Goal: Task Accomplishment & Management: Use online tool/utility

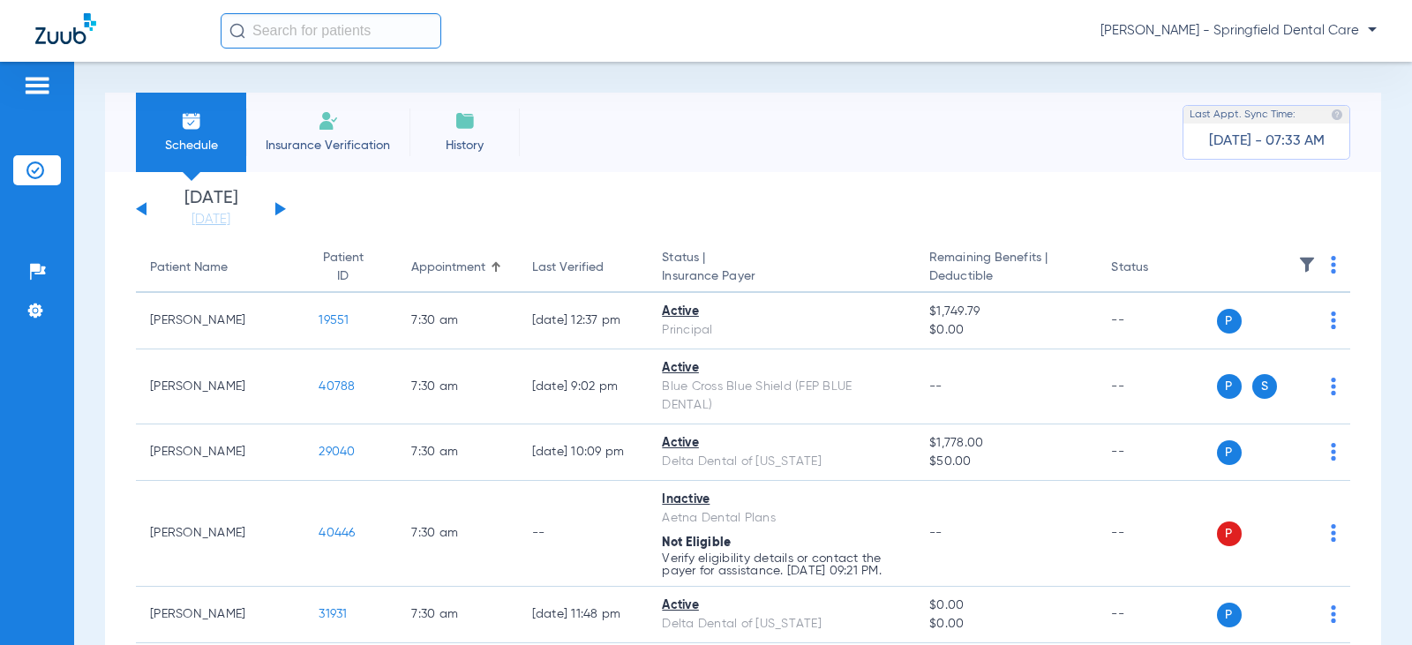
click at [287, 30] on input "text" at bounding box center [331, 30] width 221 height 35
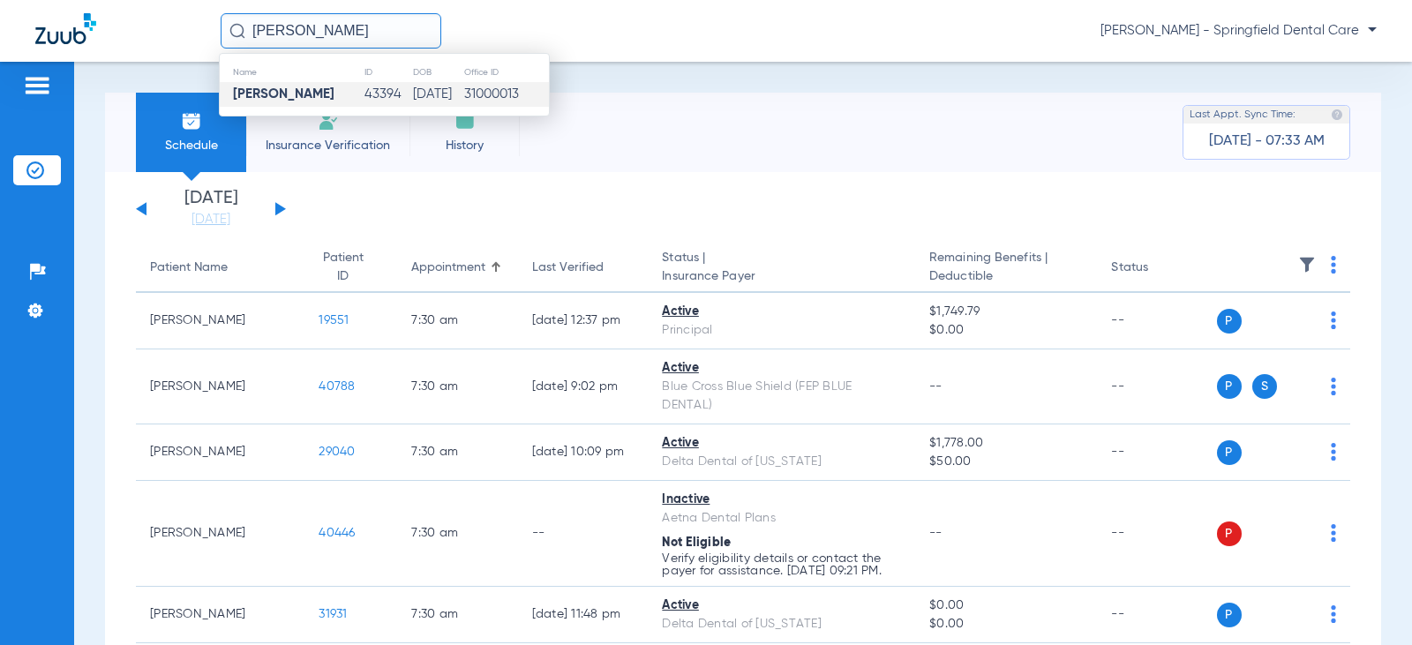
type input "[PERSON_NAME]"
click at [257, 89] on strong "[PERSON_NAME]" at bounding box center [283, 93] width 101 height 13
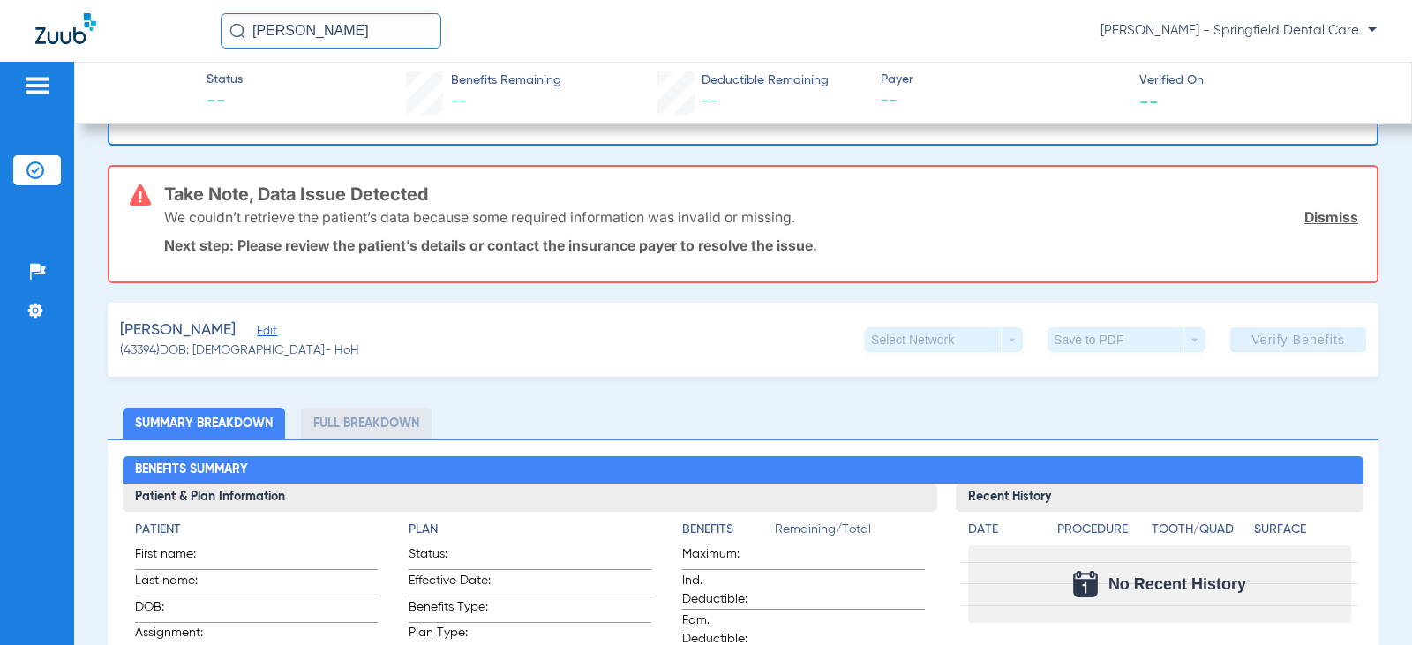
scroll to position [88, 0]
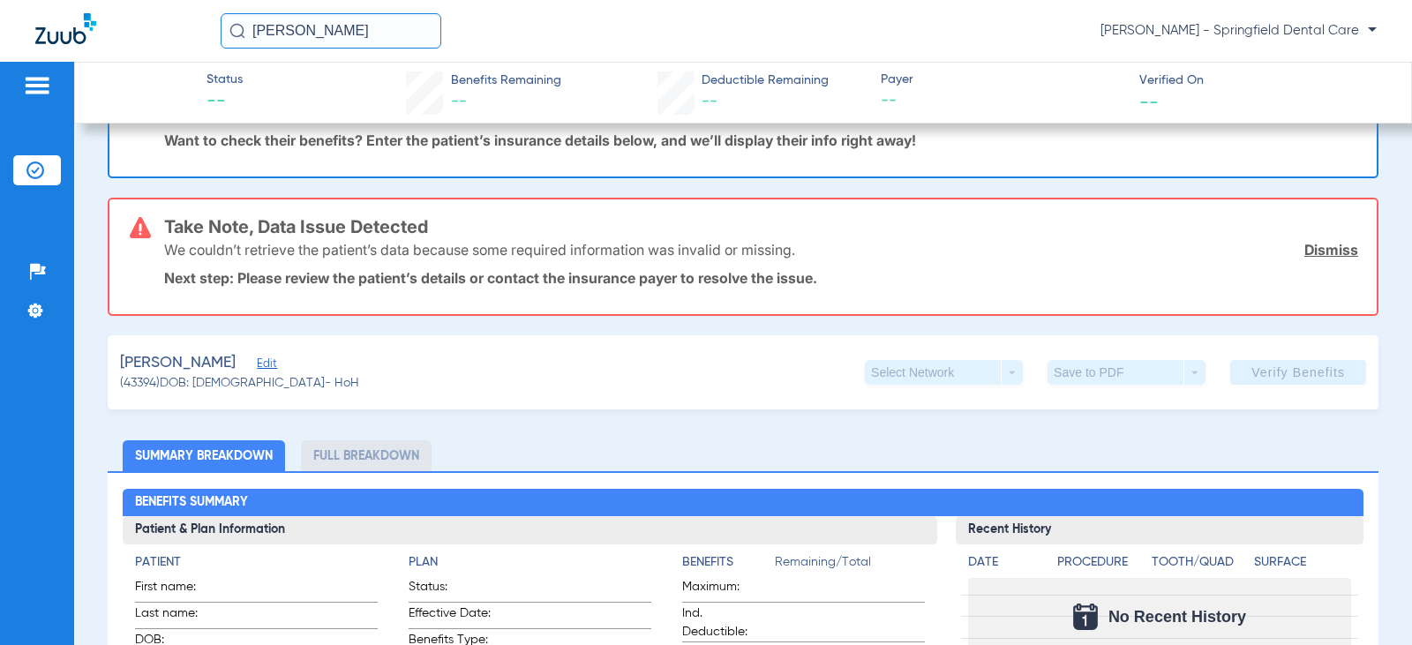
click at [257, 365] on span "Edit" at bounding box center [265, 365] width 16 height 17
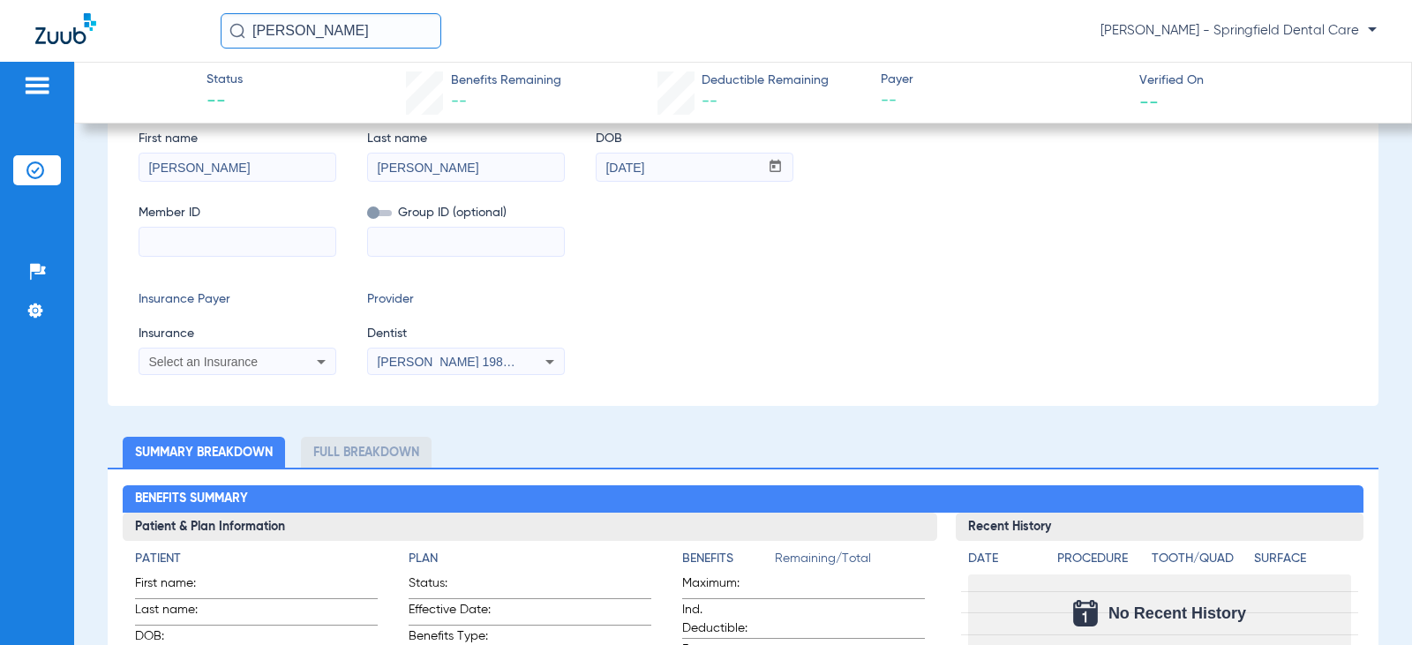
scroll to position [441, 0]
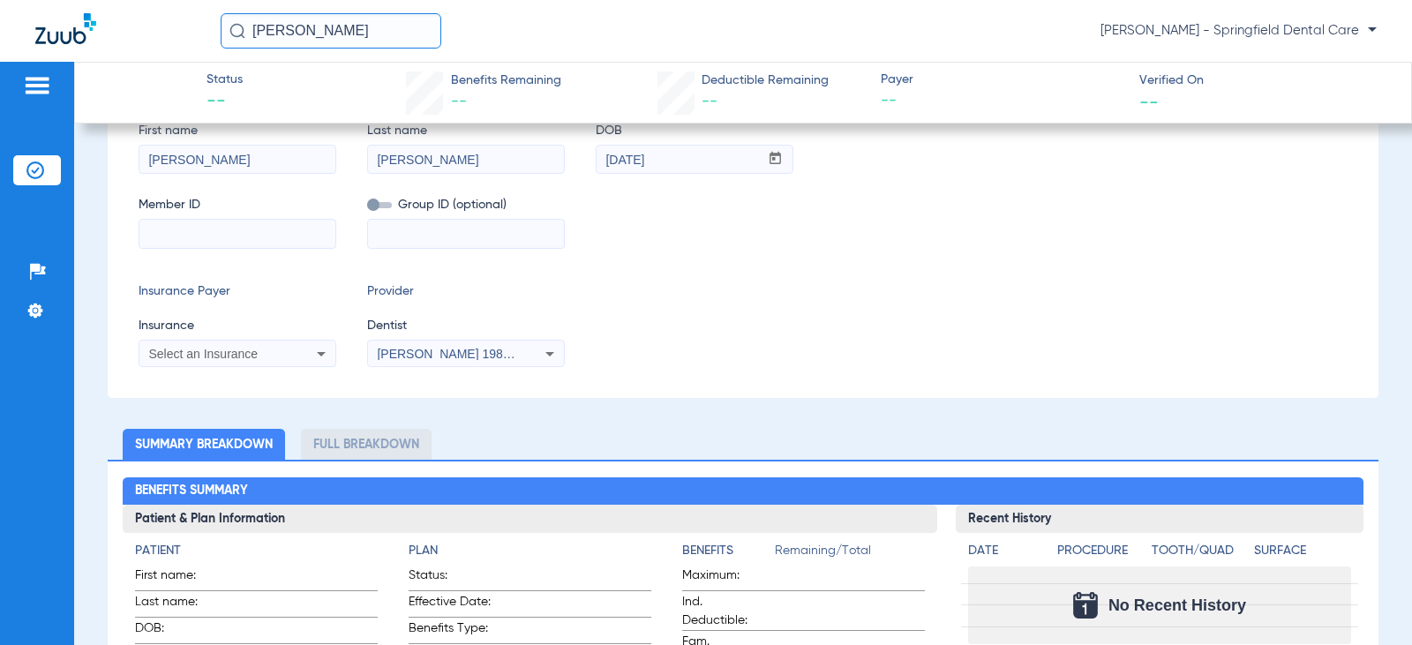
click at [431, 237] on input at bounding box center [466, 234] width 196 height 28
type input "945815"
click at [327, 356] on icon at bounding box center [321, 353] width 21 height 21
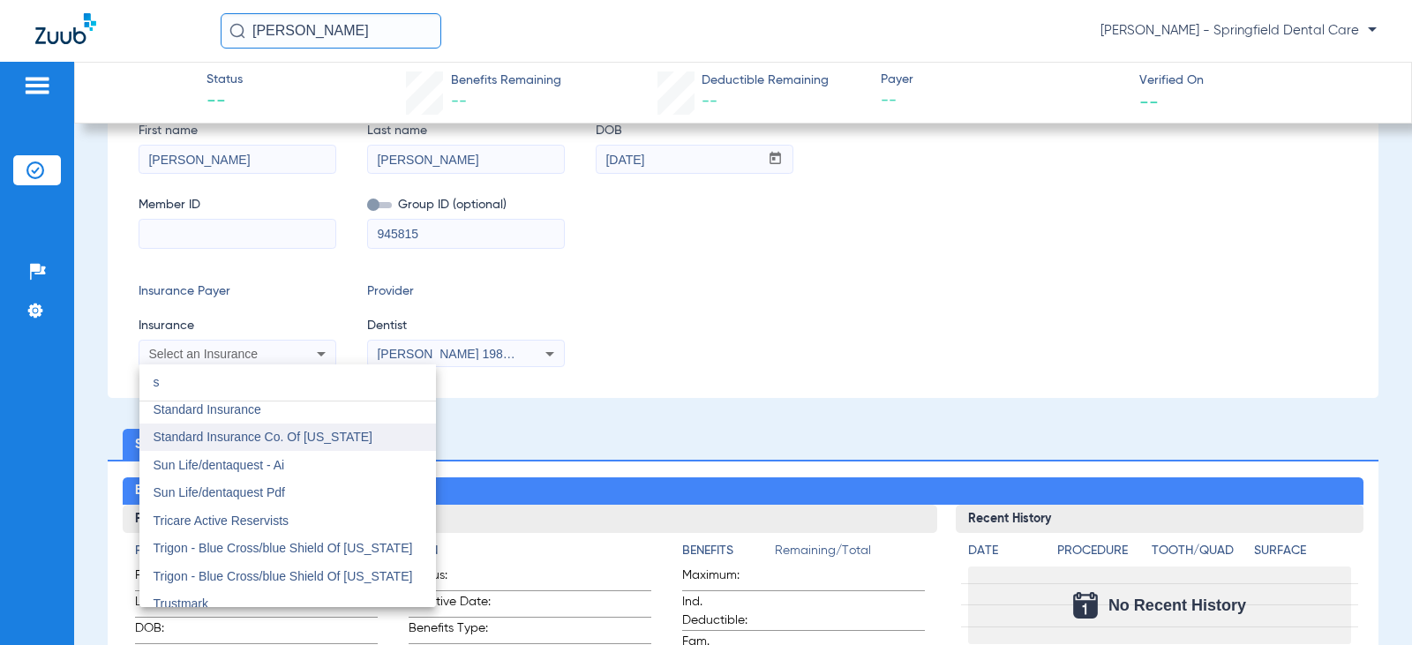
scroll to position [5736, 0]
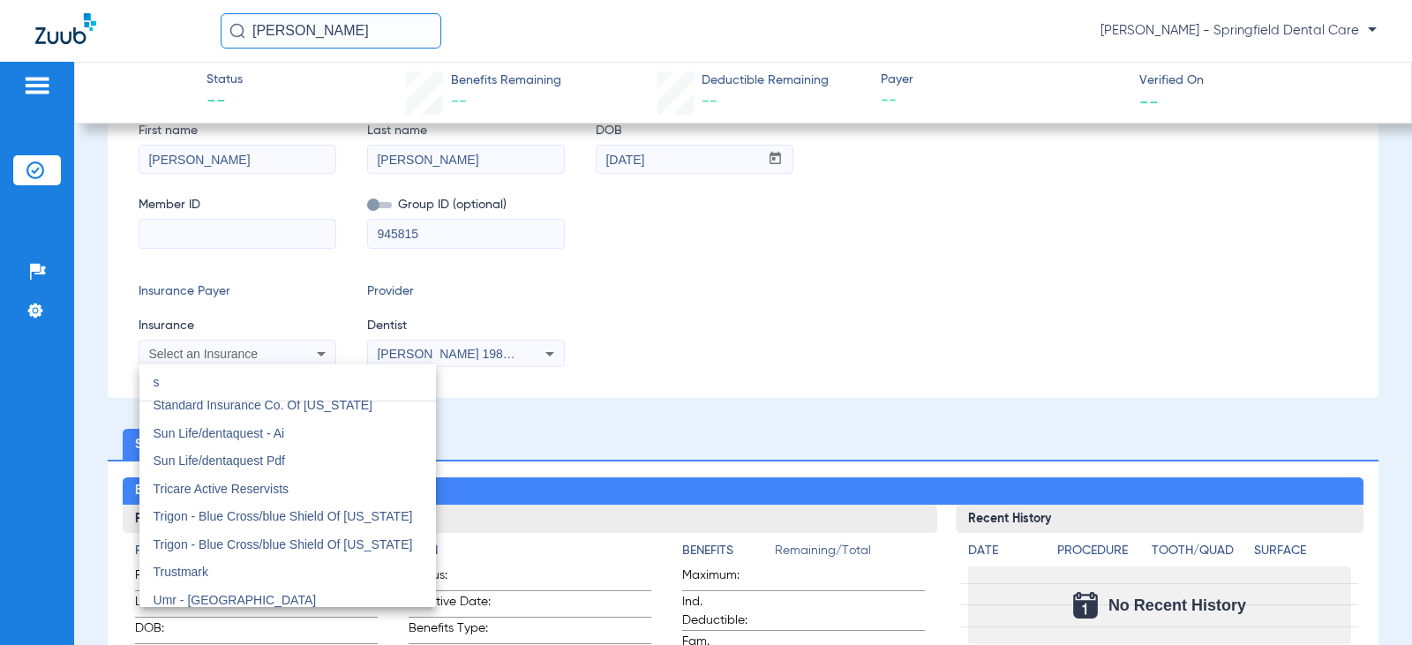
click at [303, 381] on input "s" at bounding box center [287, 382] width 297 height 36
type input "s"
click at [562, 351] on div at bounding box center [706, 322] width 1412 height 645
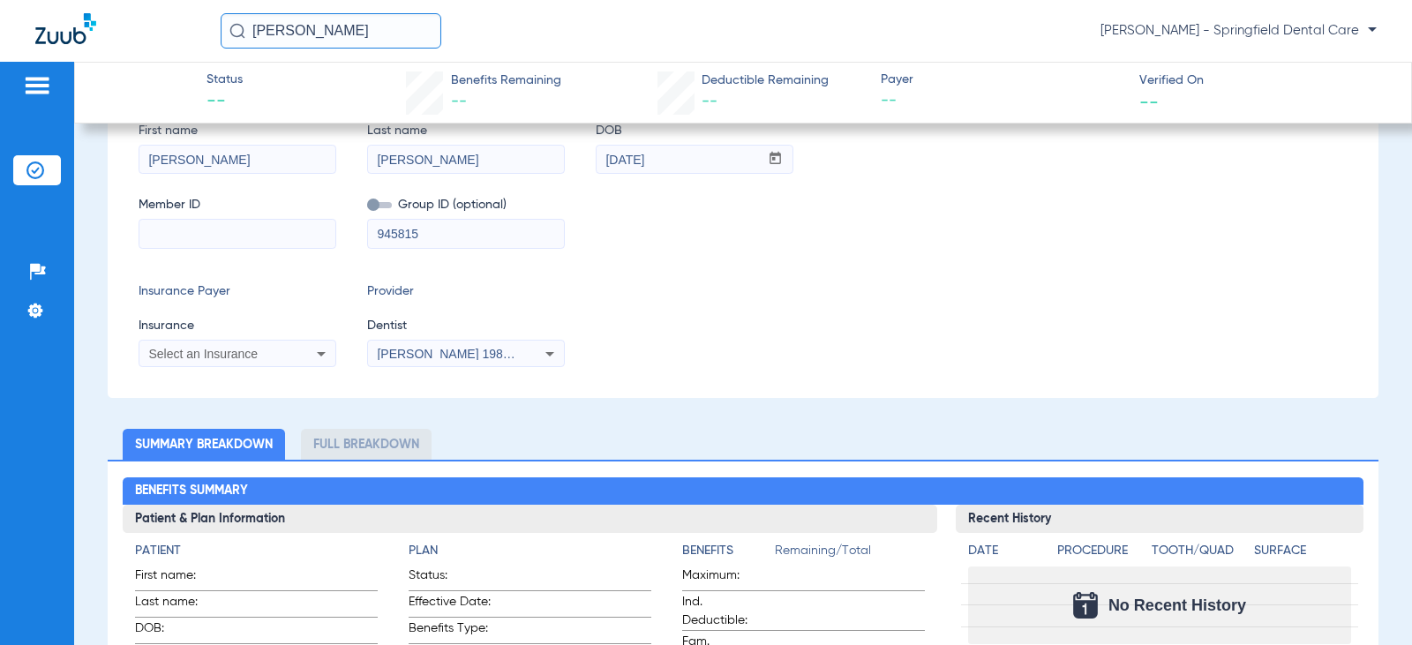
click at [557, 352] on icon at bounding box center [549, 353] width 21 height 21
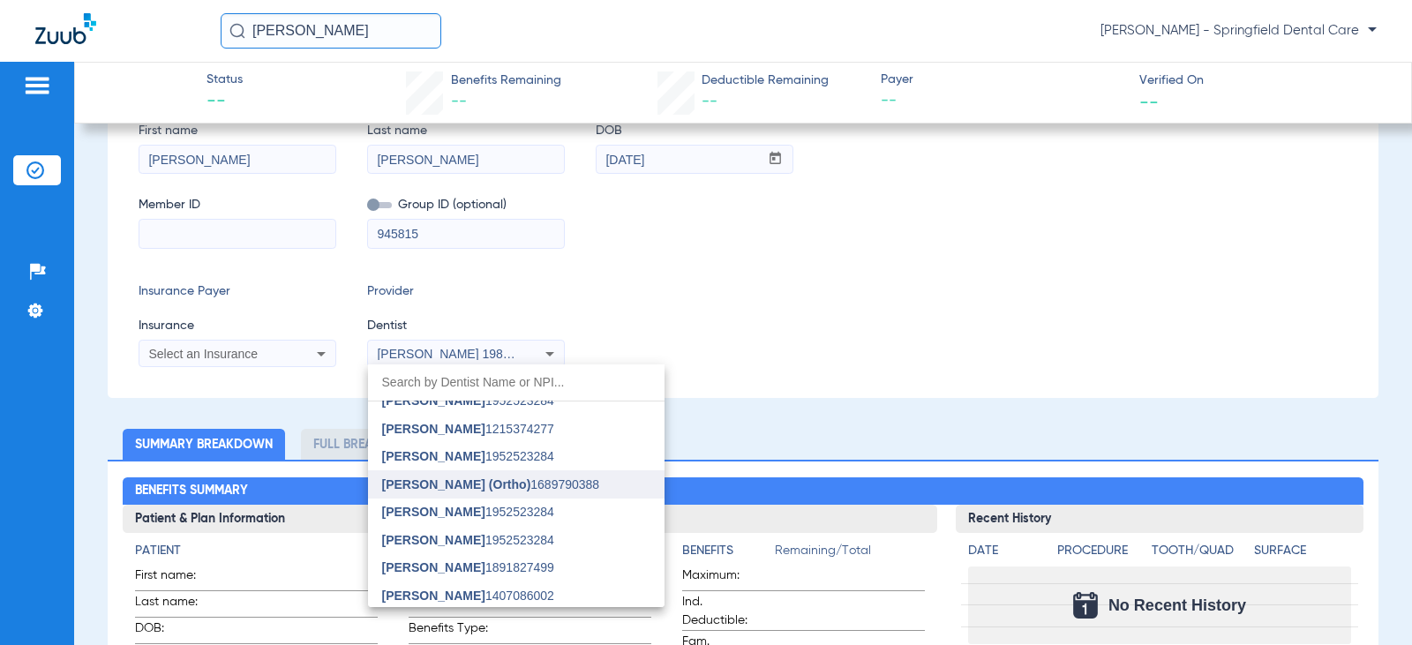
scroll to position [794, 0]
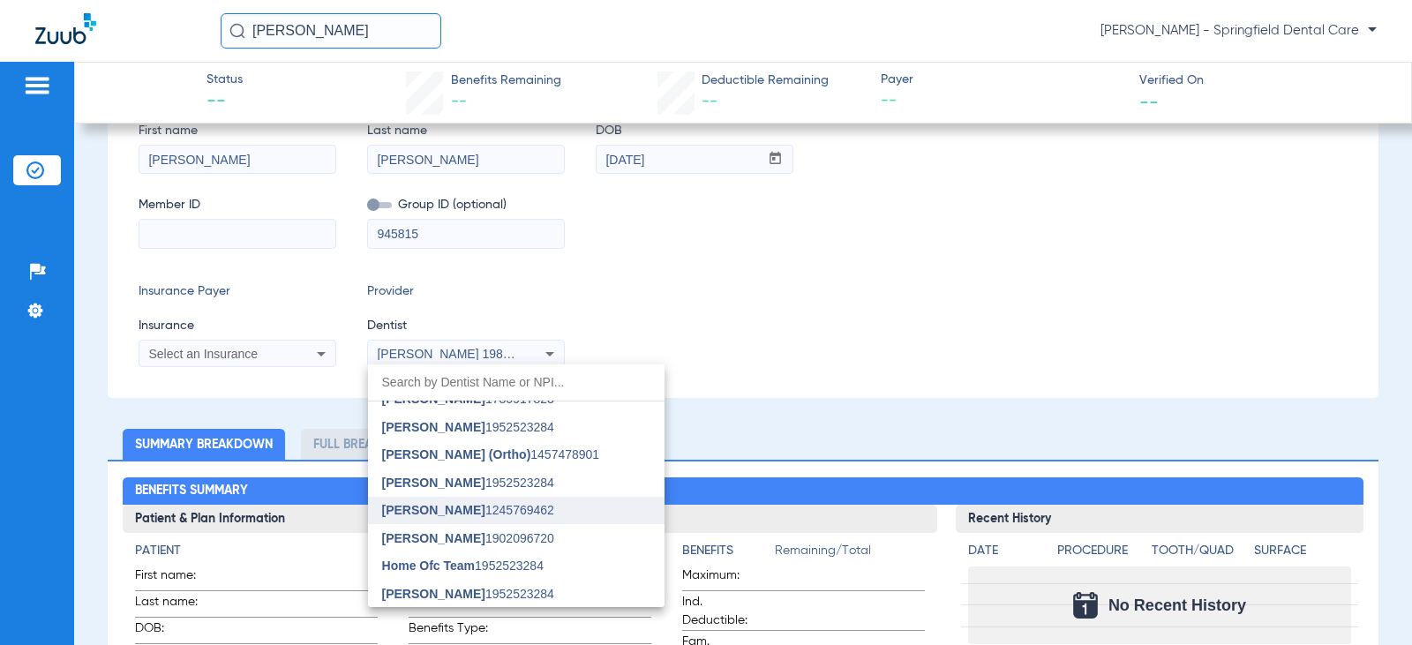
click at [493, 514] on span "[PERSON_NAME] 1245769462" at bounding box center [468, 510] width 172 height 12
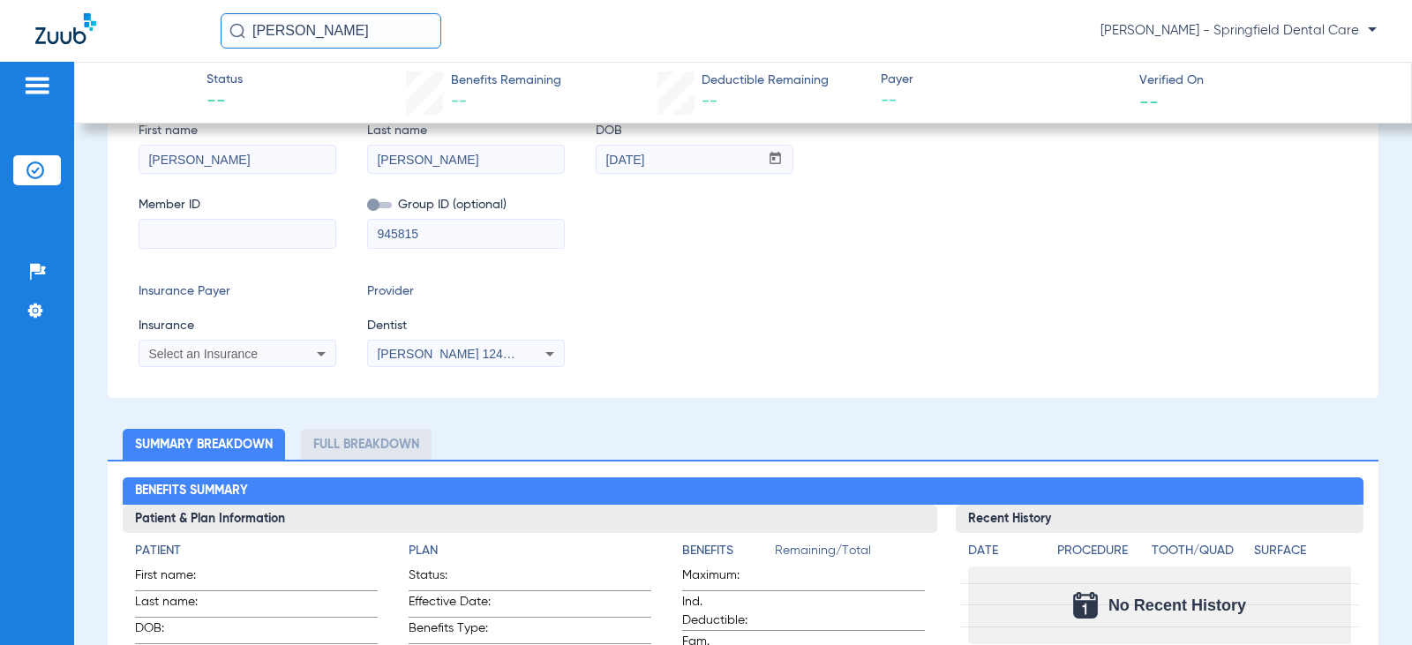
click at [950, 364] on div "Insurance Payer Insurance Select an Insurance Provider Dentist [PERSON_NAME] 12…" at bounding box center [743, 324] width 1209 height 85
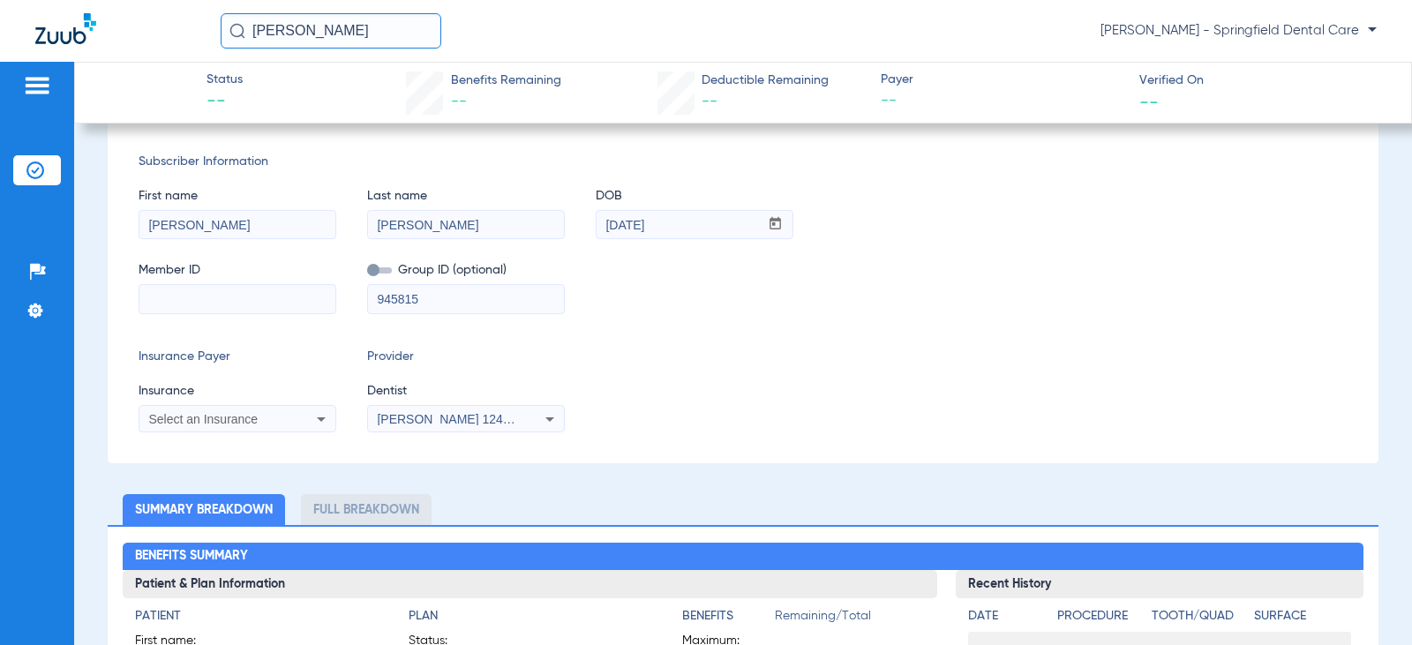
scroll to position [353, 0]
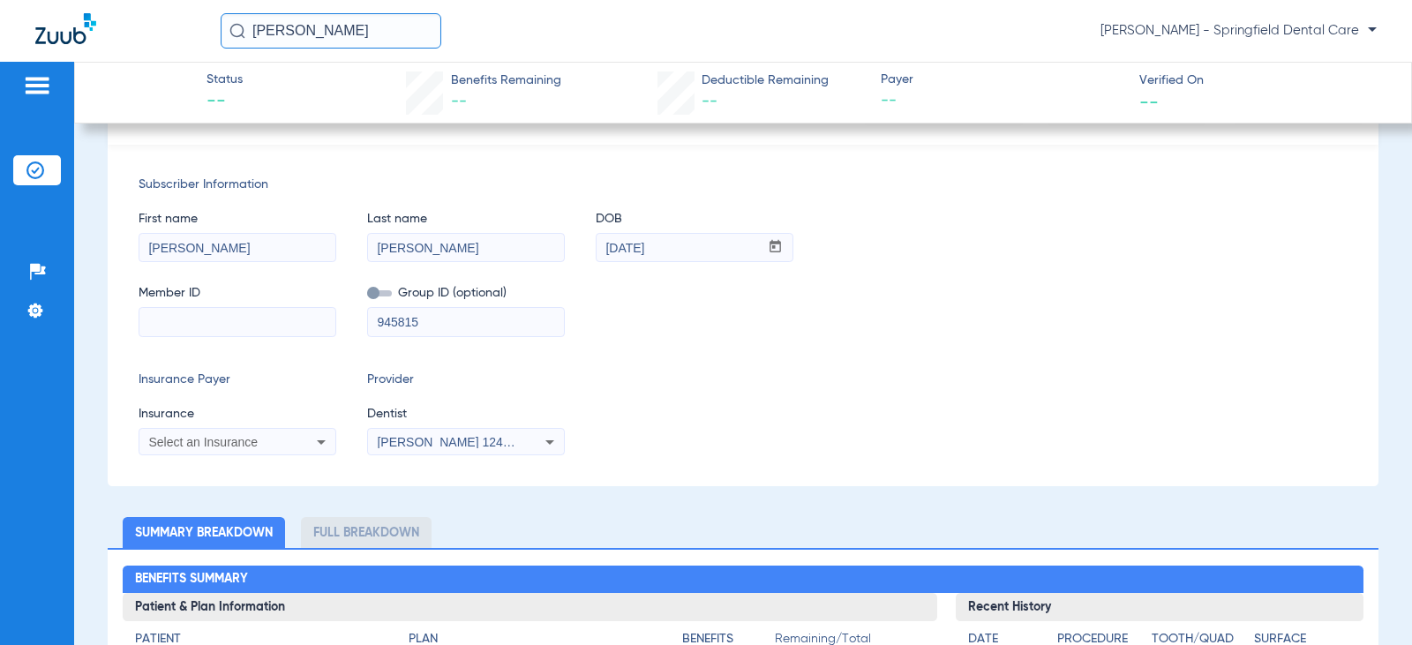
click at [327, 435] on icon at bounding box center [321, 442] width 21 height 21
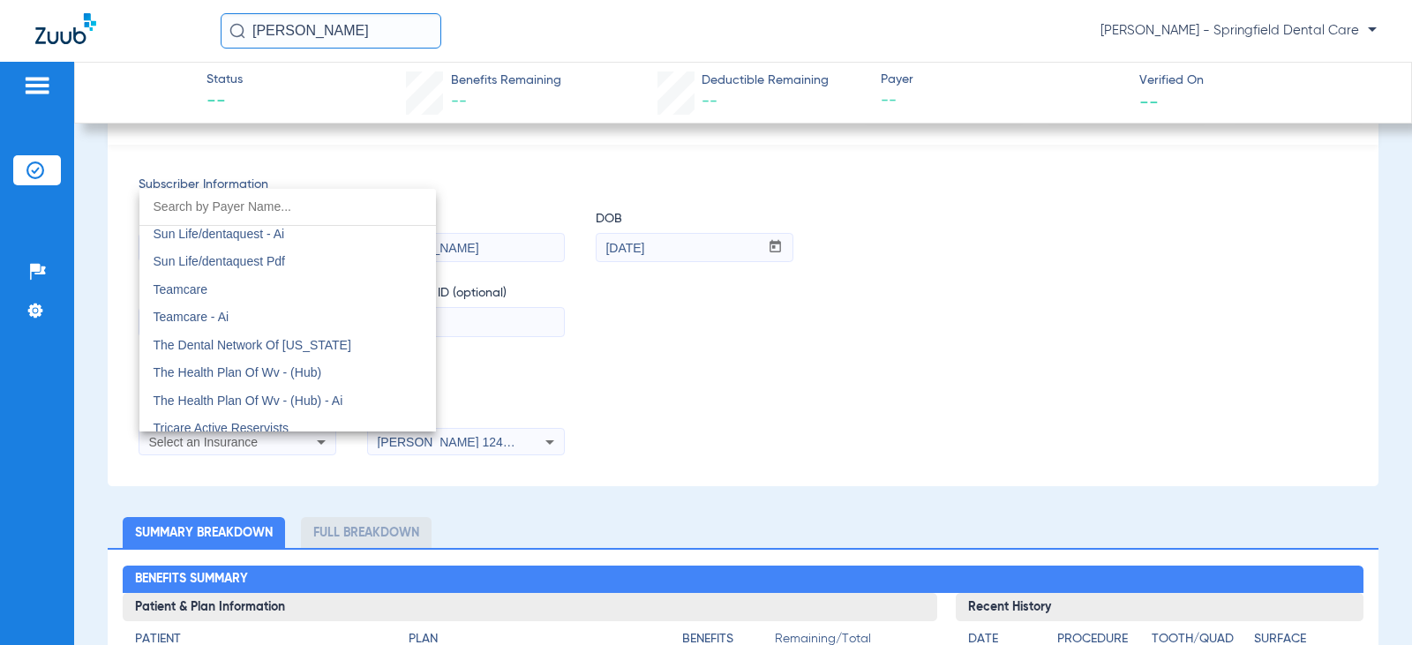
scroll to position [9619, 0]
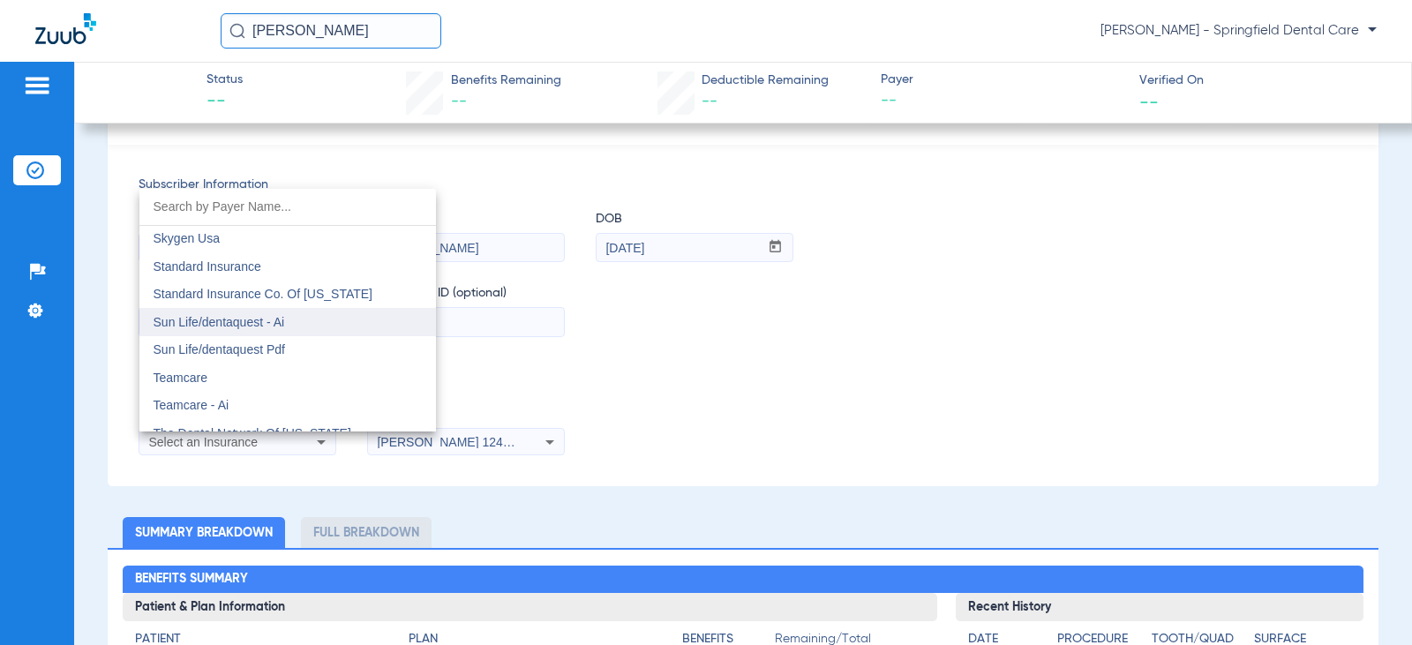
click at [312, 323] on mat-option "Sun Life/dentaquest - Ai" at bounding box center [287, 322] width 297 height 28
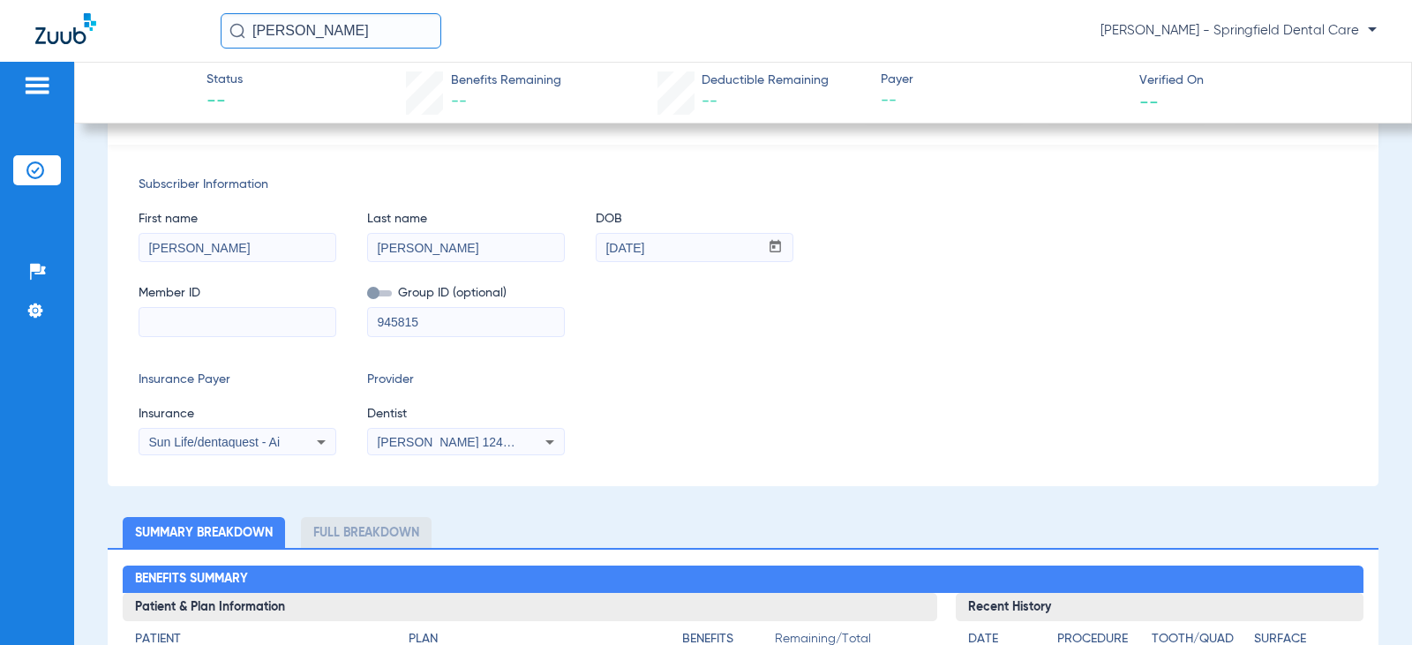
click at [518, 479] on div "Subscriber Information First name [PERSON_NAME] Last name [PERSON_NAME] DOB mm …" at bounding box center [743, 316] width 1271 height 342
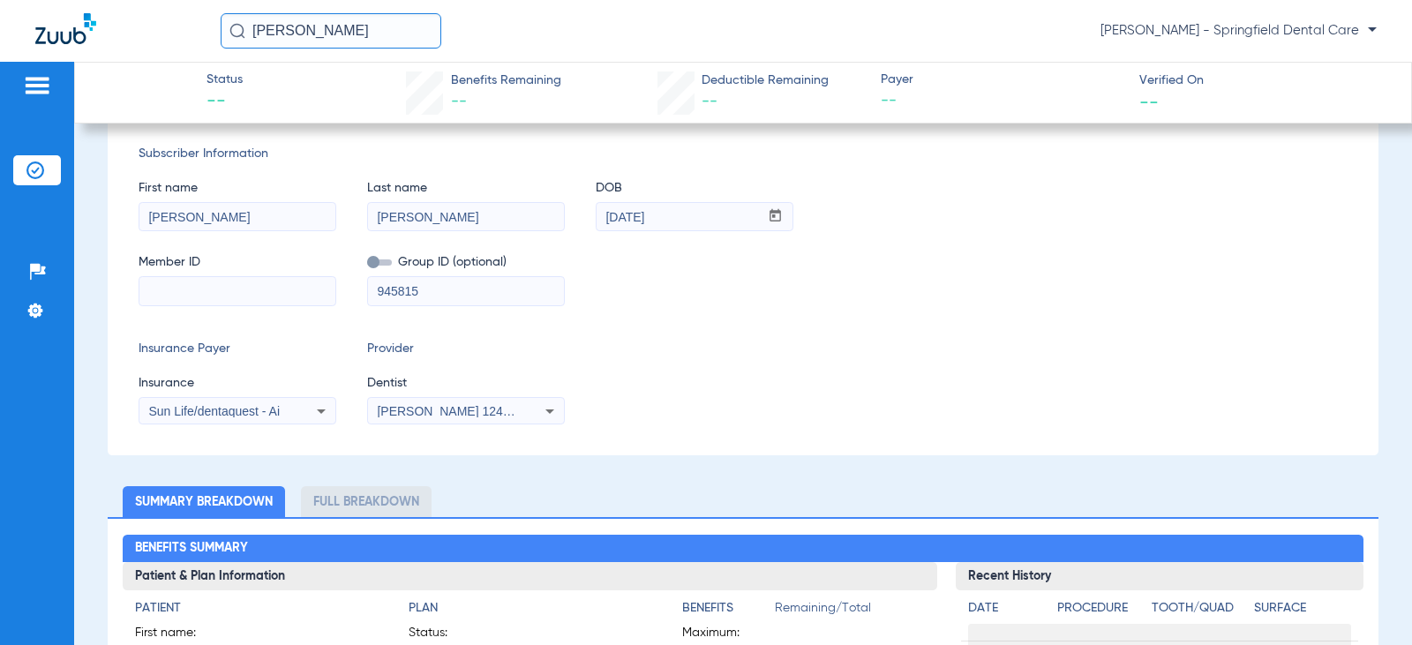
scroll to position [88, 0]
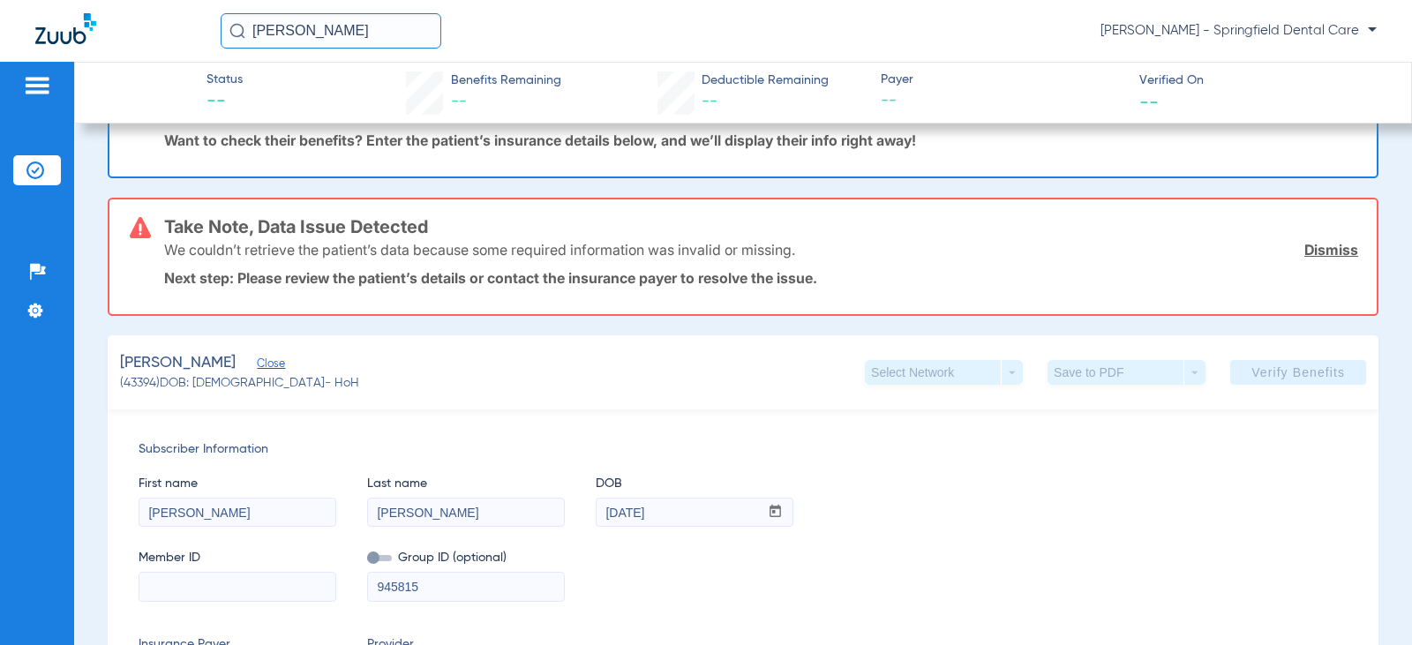
click at [1280, 375] on app-verify-button "Verify Benefits" at bounding box center [1298, 372] width 136 height 25
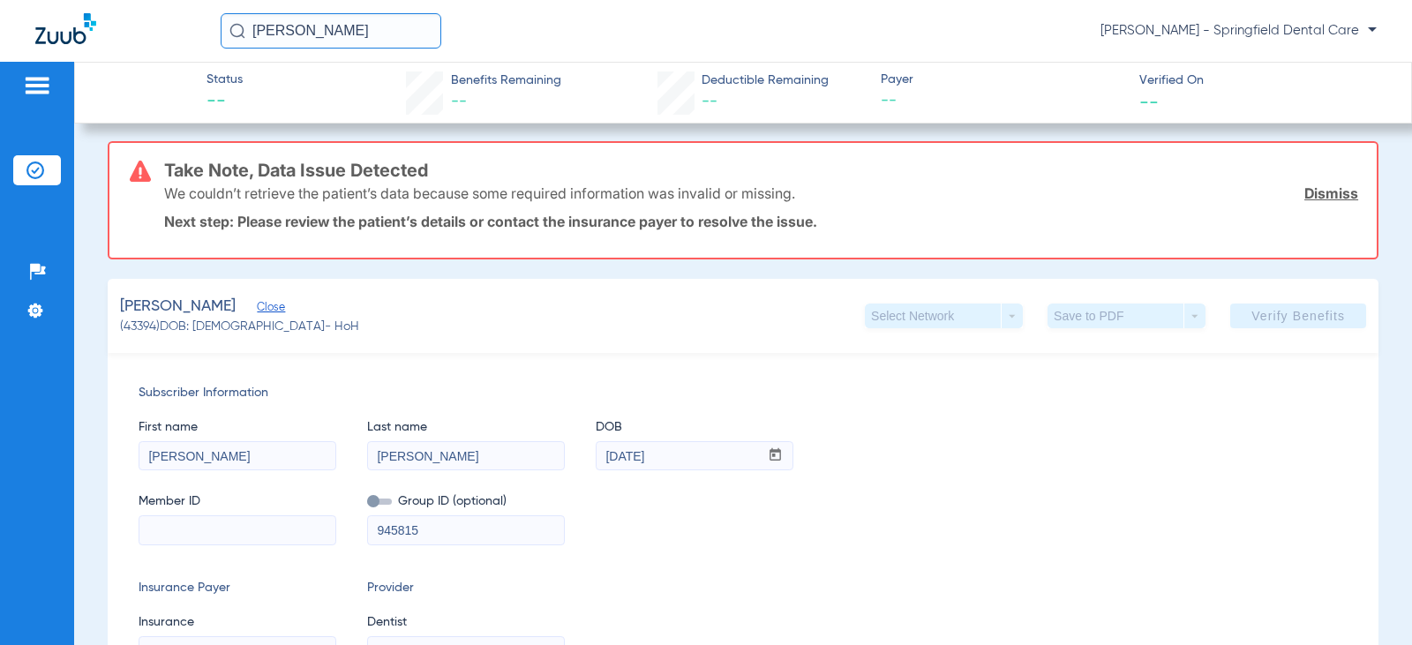
scroll to position [177, 0]
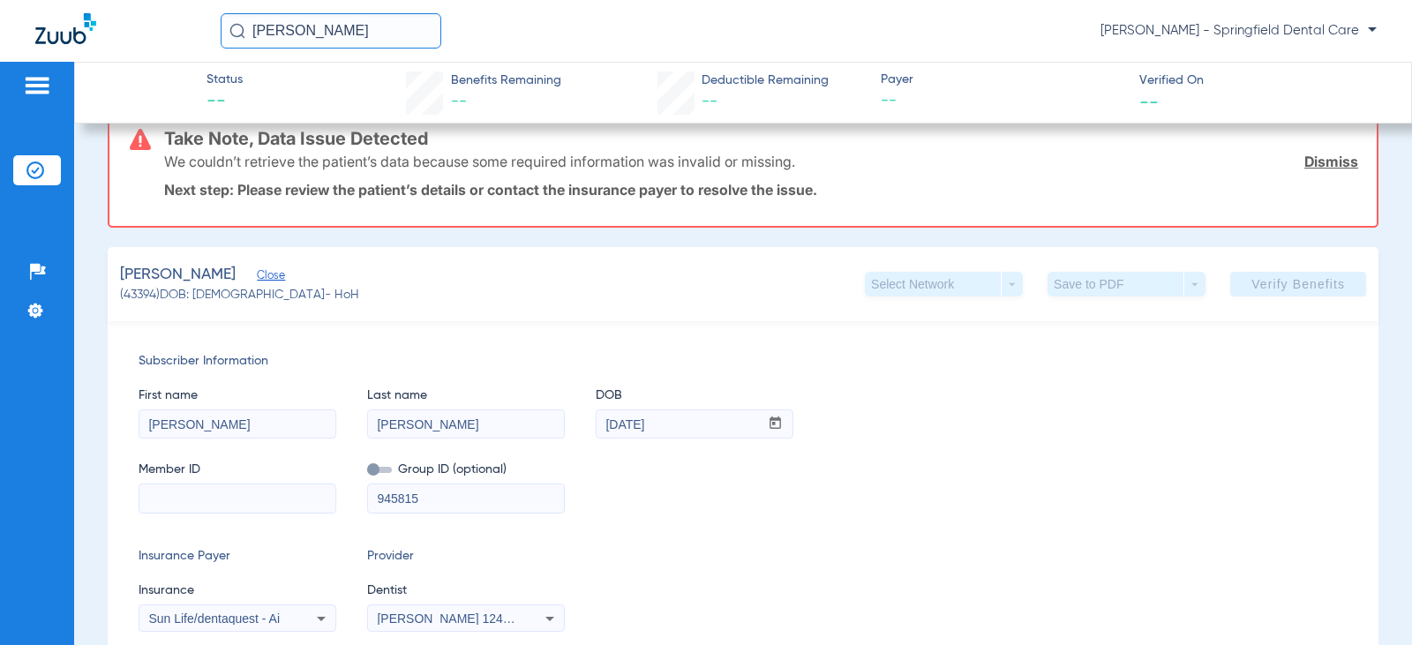
click at [276, 500] on input at bounding box center [237, 499] width 196 height 28
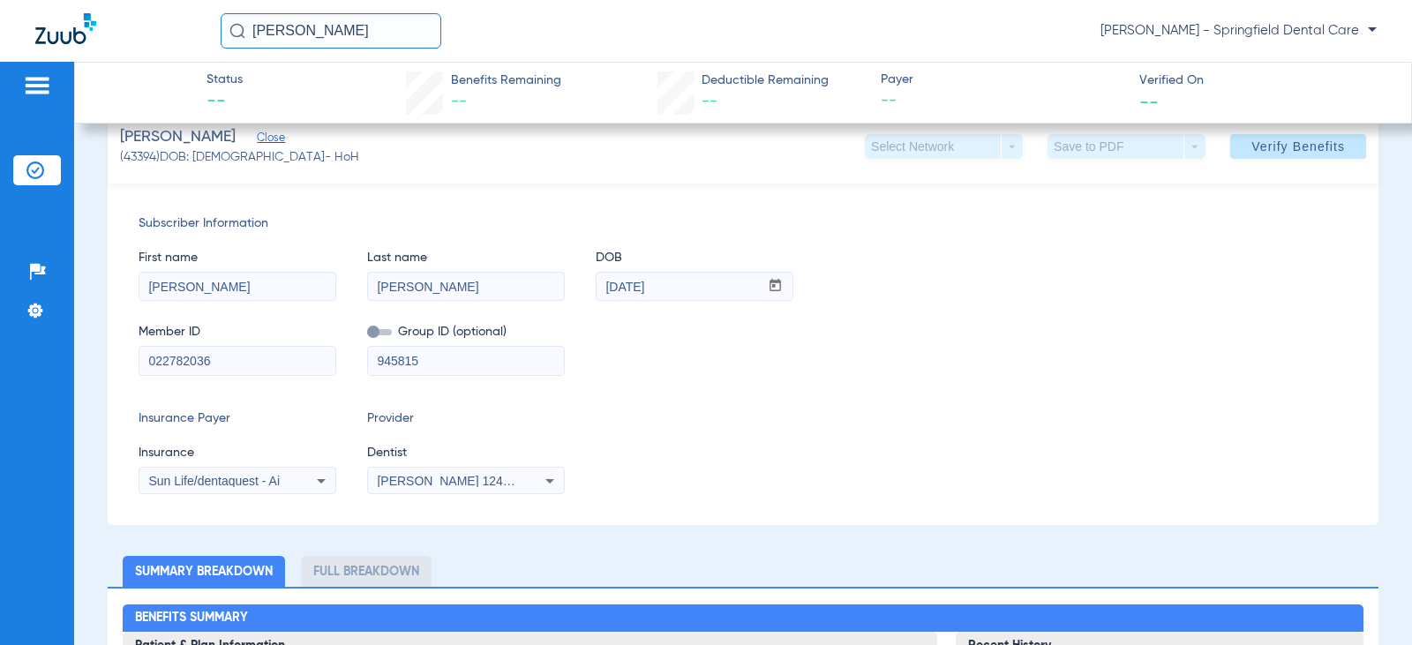
type input "022782036"
click at [893, 378] on div "Subscriber Information First name [PERSON_NAME] Last name [PERSON_NAME] DOB mm …" at bounding box center [743, 355] width 1271 height 342
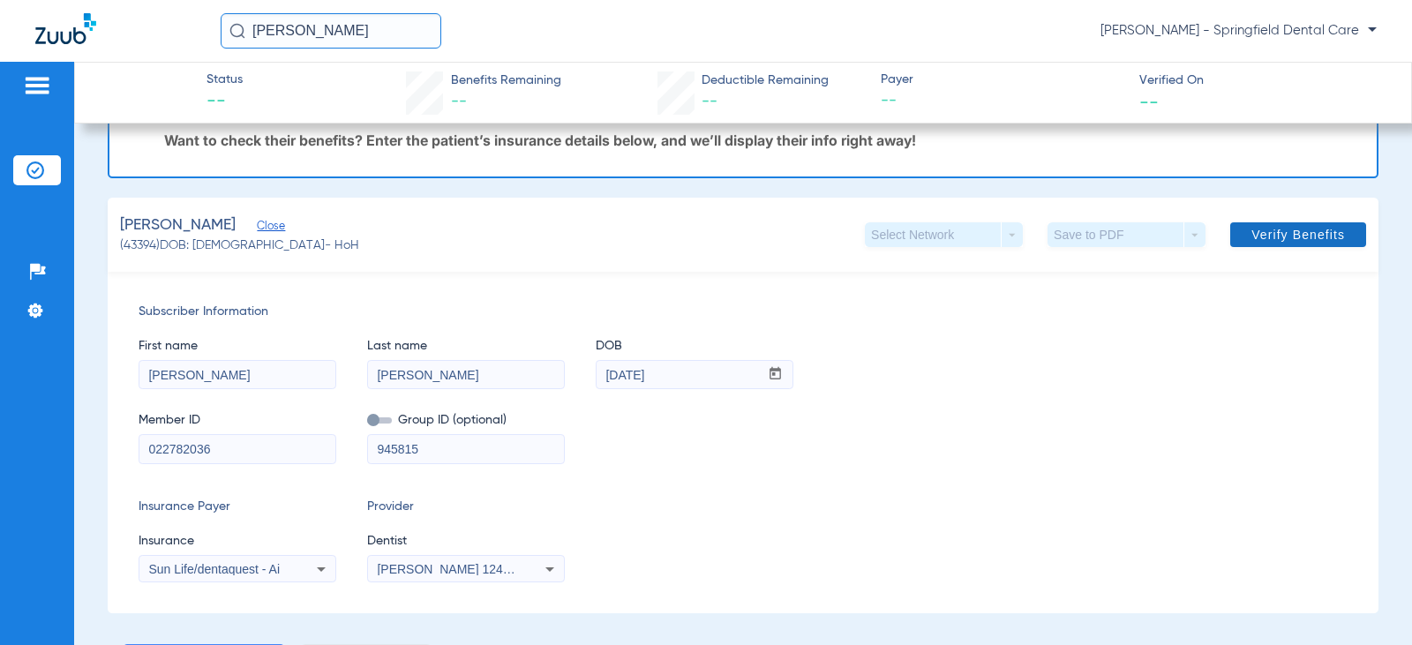
click at [1305, 251] on span at bounding box center [1298, 235] width 136 height 42
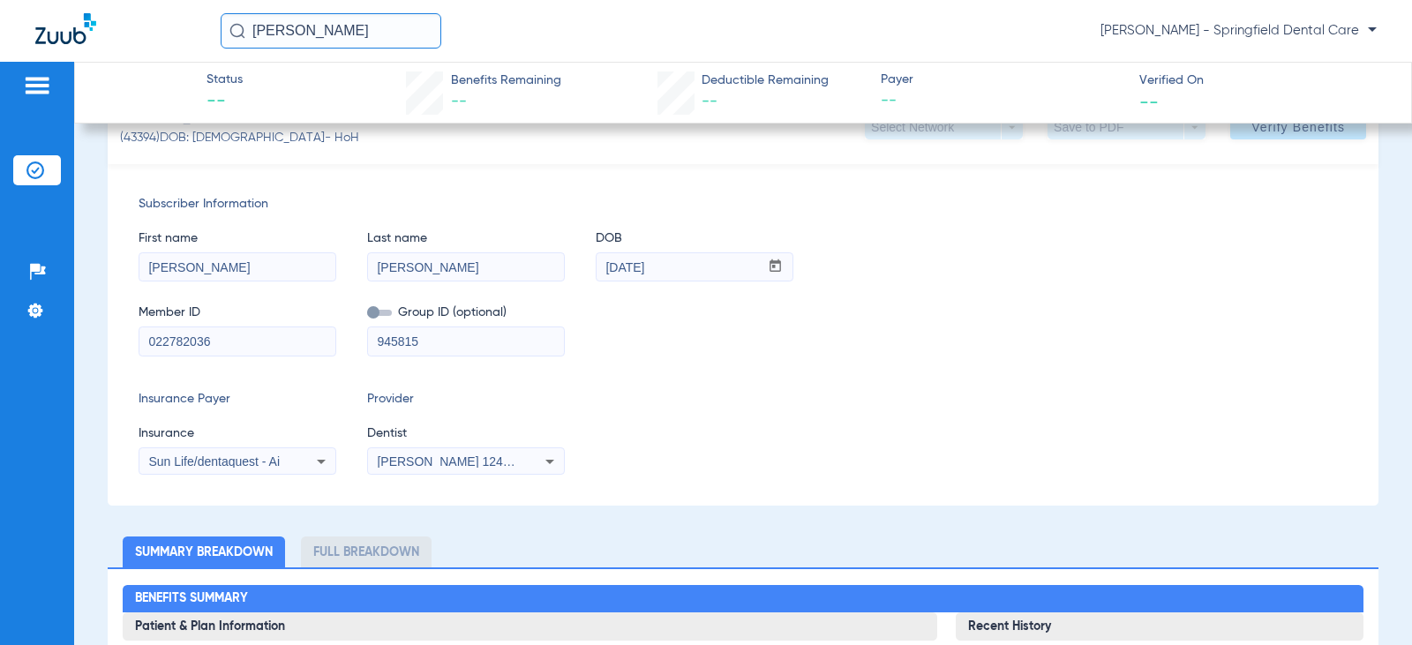
scroll to position [265, 0]
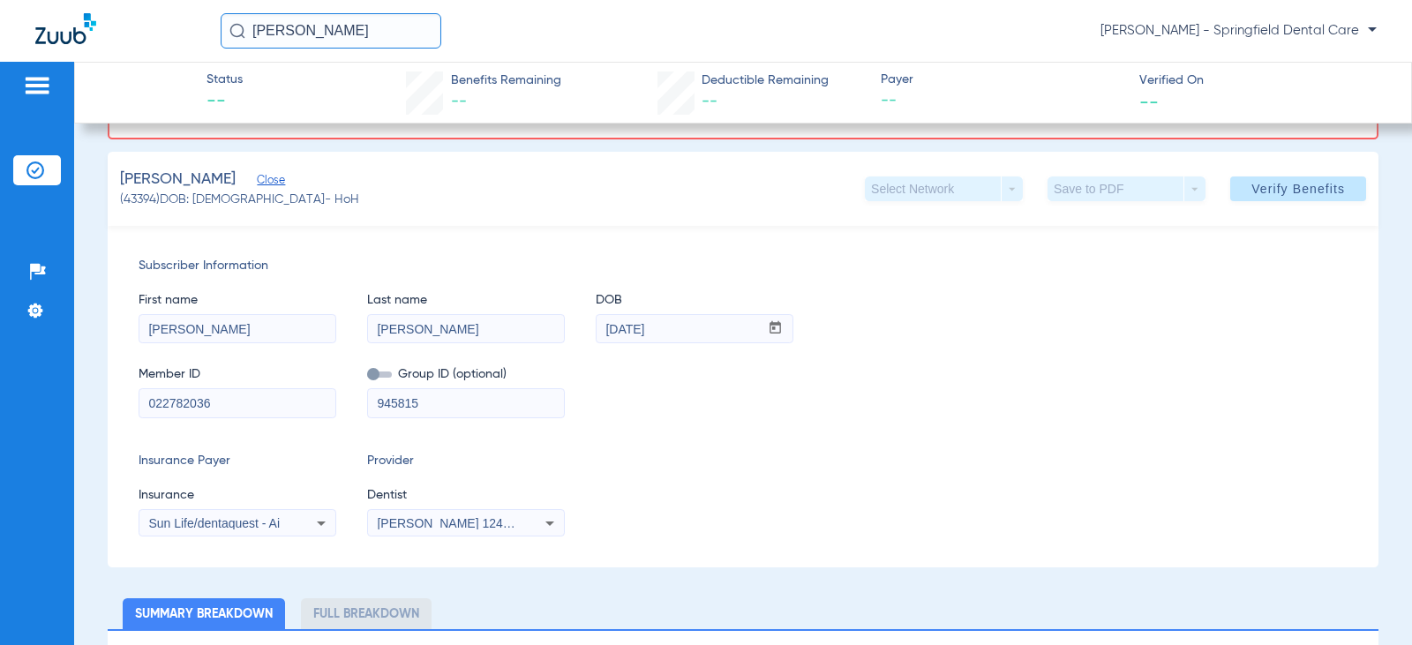
click at [320, 528] on icon at bounding box center [321, 523] width 21 height 21
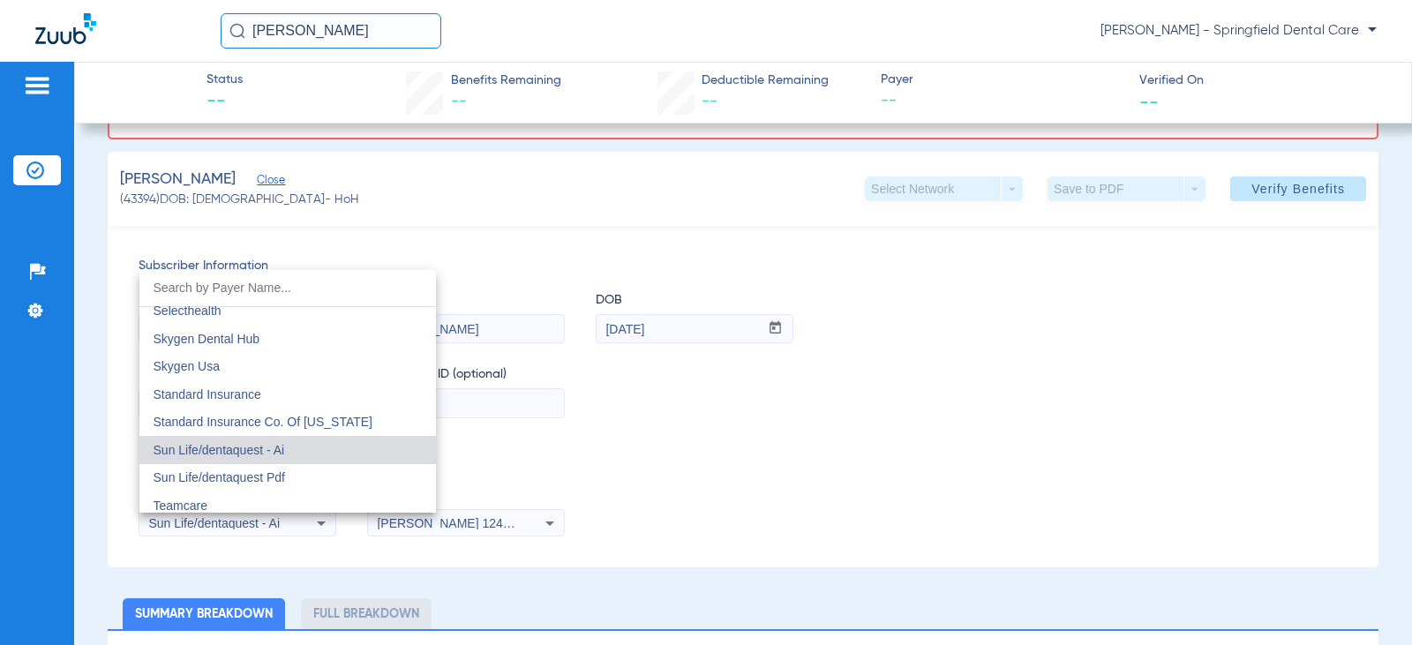
scroll to position [9613, 0]
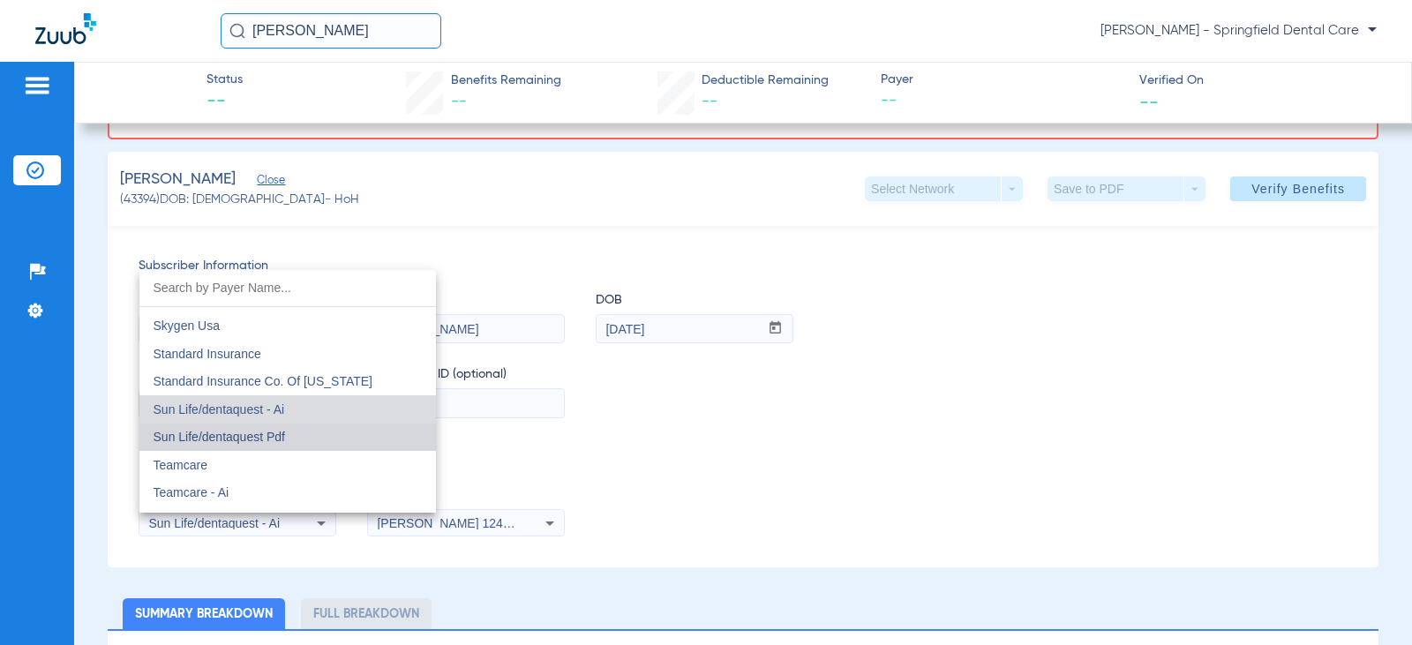
click at [312, 436] on mat-option "Sun Life/dentaquest Pdf" at bounding box center [287, 438] width 297 height 28
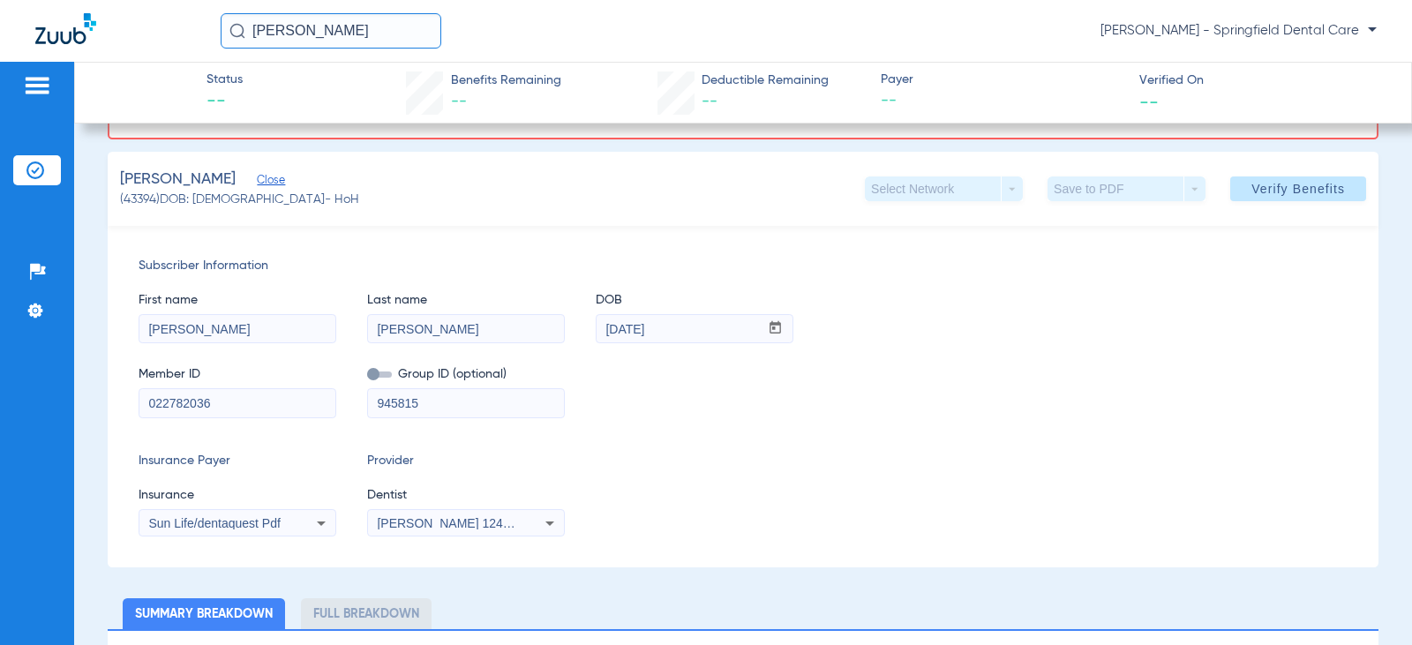
click at [684, 486] on div "Insurance Payer Insurance Sun Life/dentaquest Pdf Provider Dentist [PERSON_NAME…" at bounding box center [743, 494] width 1209 height 85
click at [1296, 199] on span at bounding box center [1298, 189] width 136 height 42
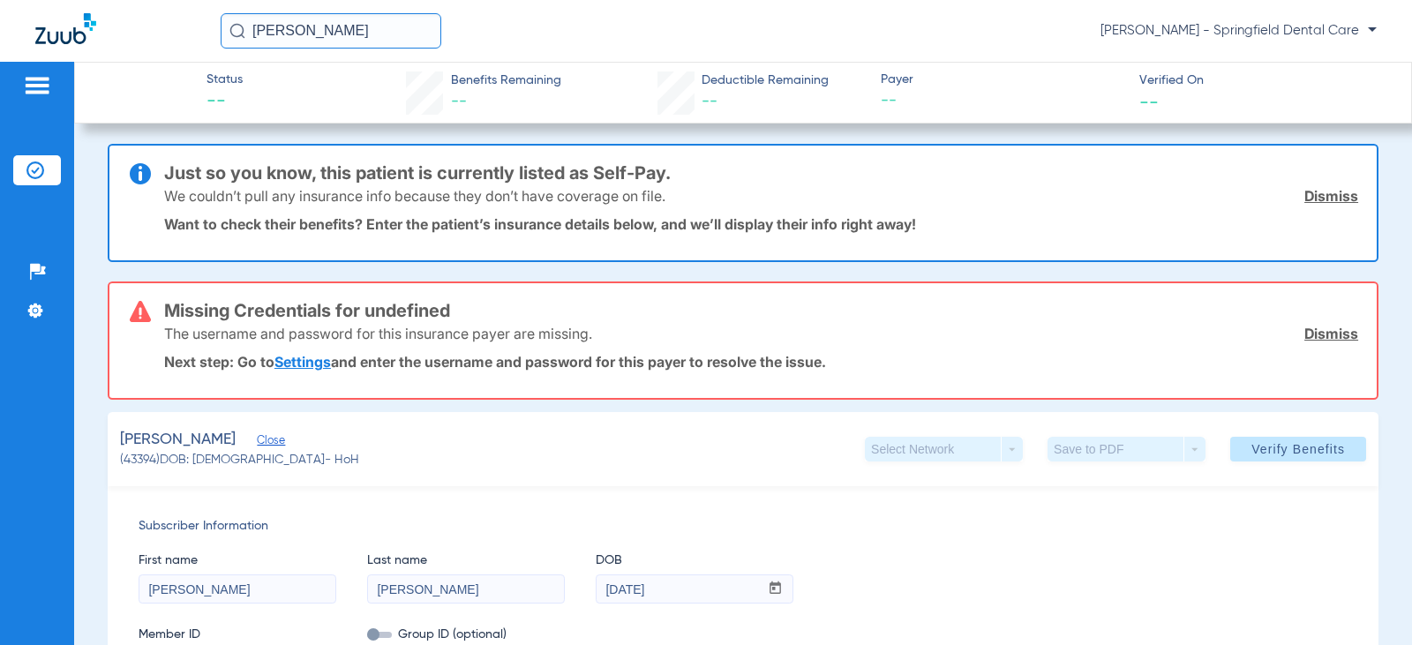
scroll to position [0, 0]
